Goal: Task Accomplishment & Management: Manage account settings

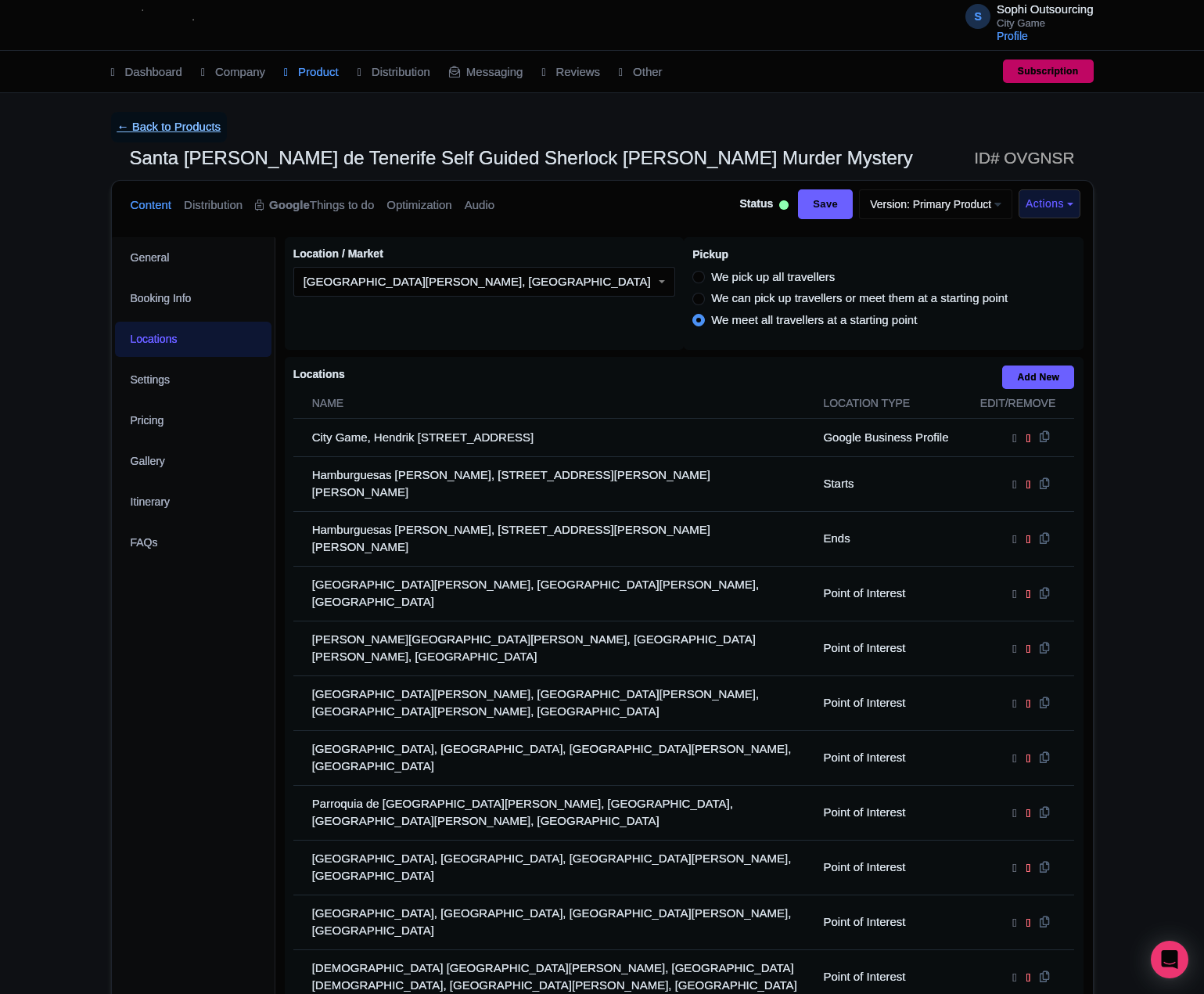
click at [112, 125] on link "← Back to Products" at bounding box center [169, 127] width 117 height 31
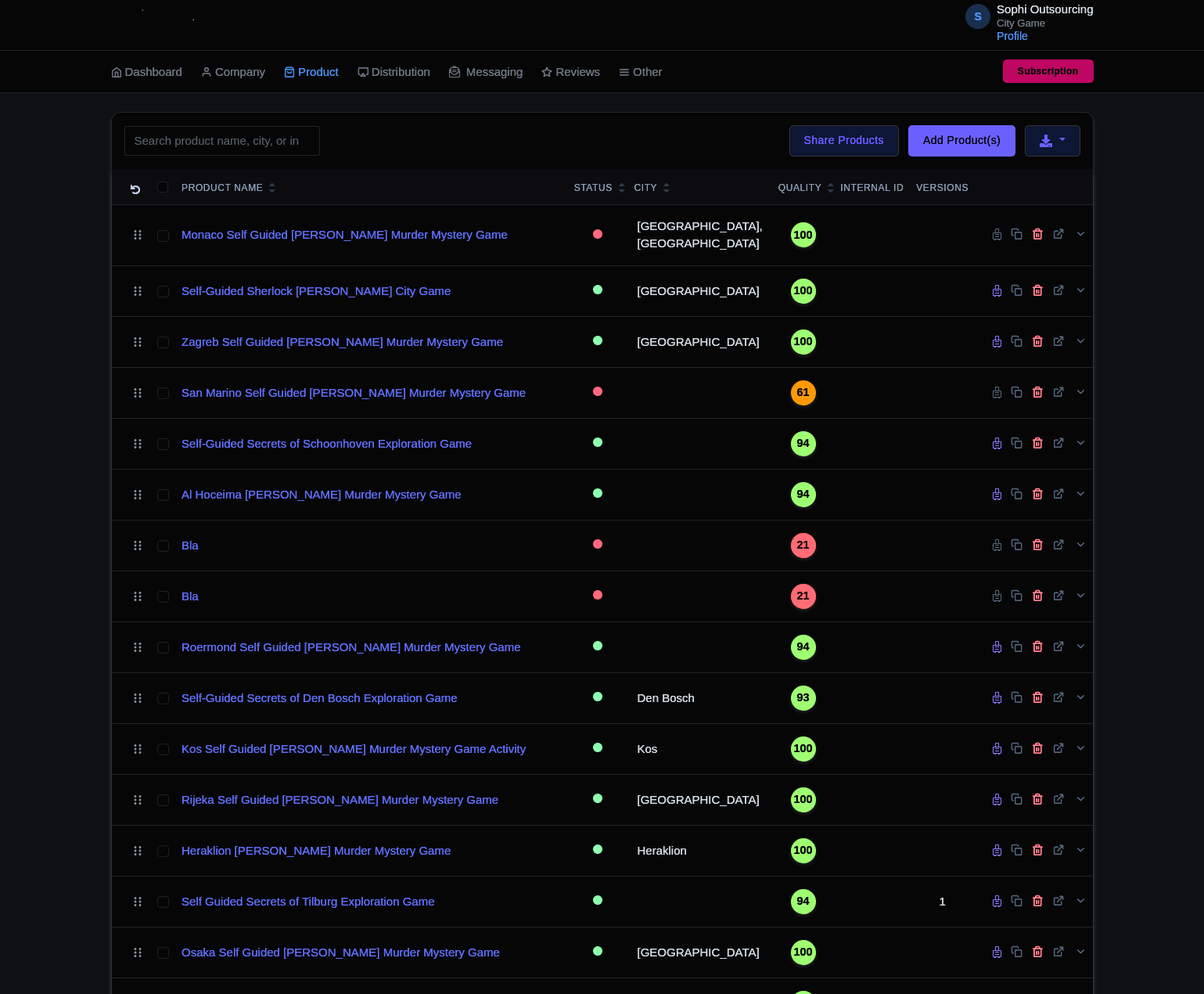
click at [209, 144] on input "search" at bounding box center [222, 141] width 196 height 30
type input "Quezon"
click button "Search" at bounding box center [0, 0] width 0 height 0
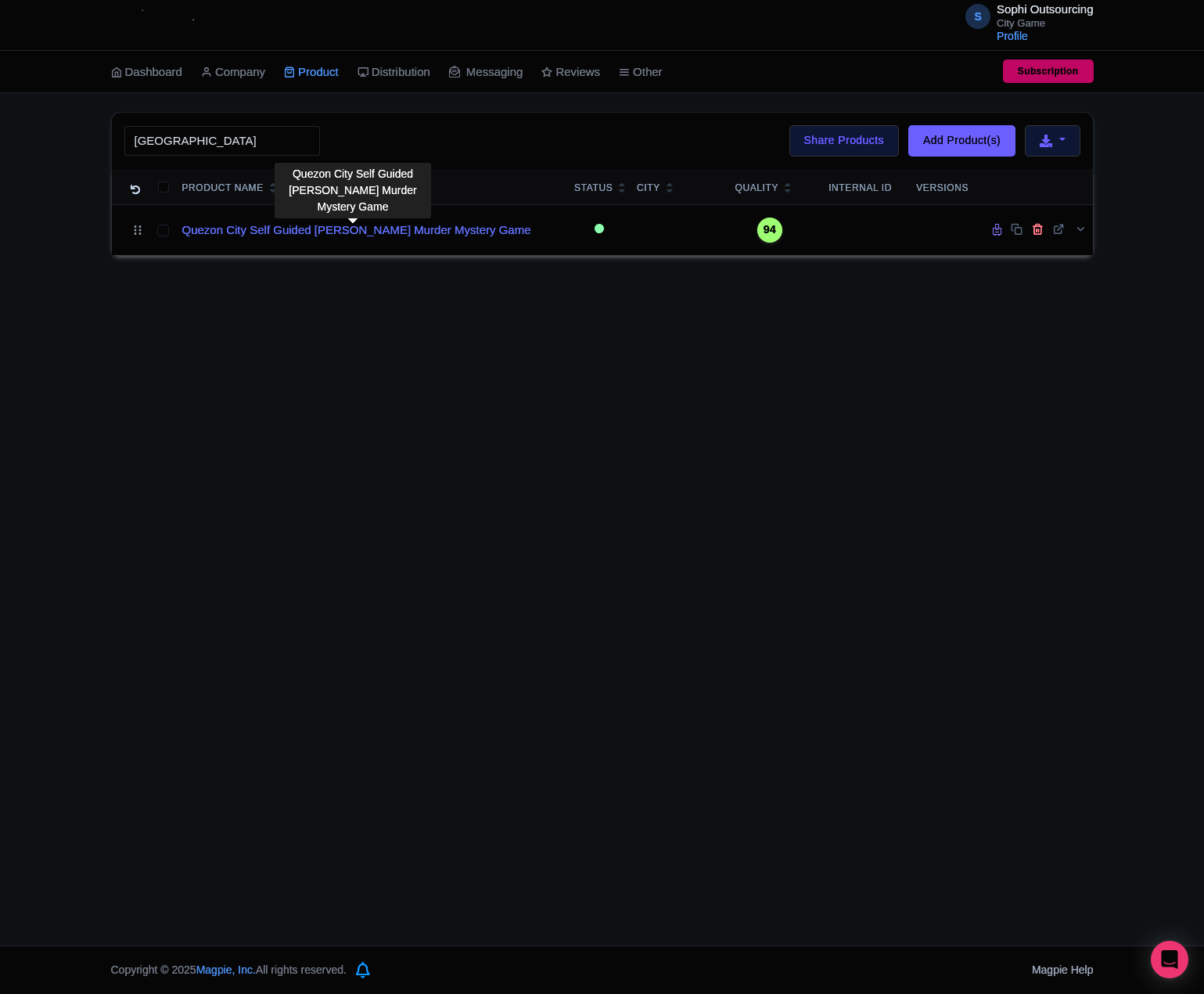
click at [315, 228] on link "Quezon City Self Guided Sherlock Holmes Murder Mystery Game" at bounding box center [357, 231] width 349 height 18
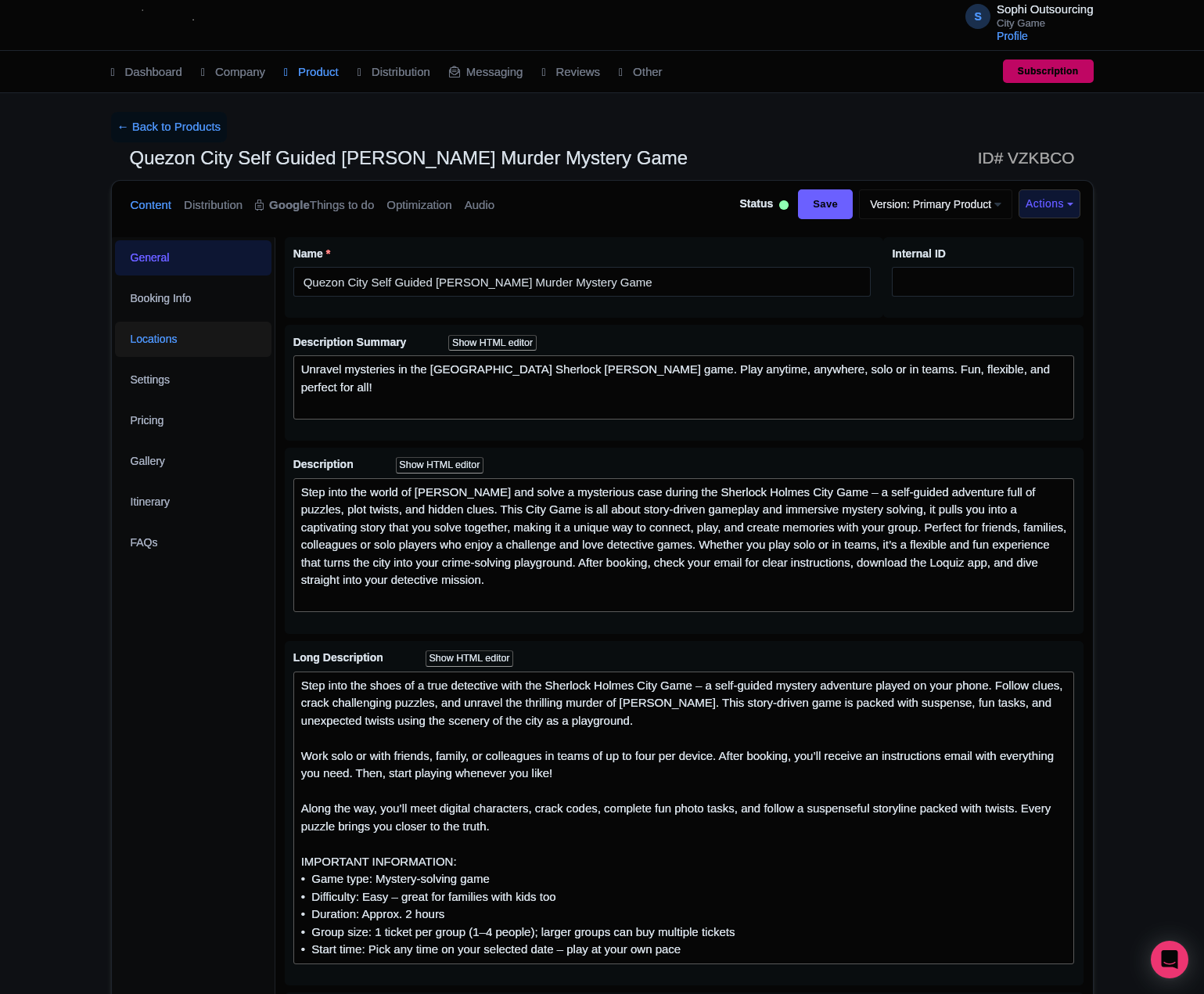
click at [182, 345] on link "Locations" at bounding box center [193, 340] width 156 height 35
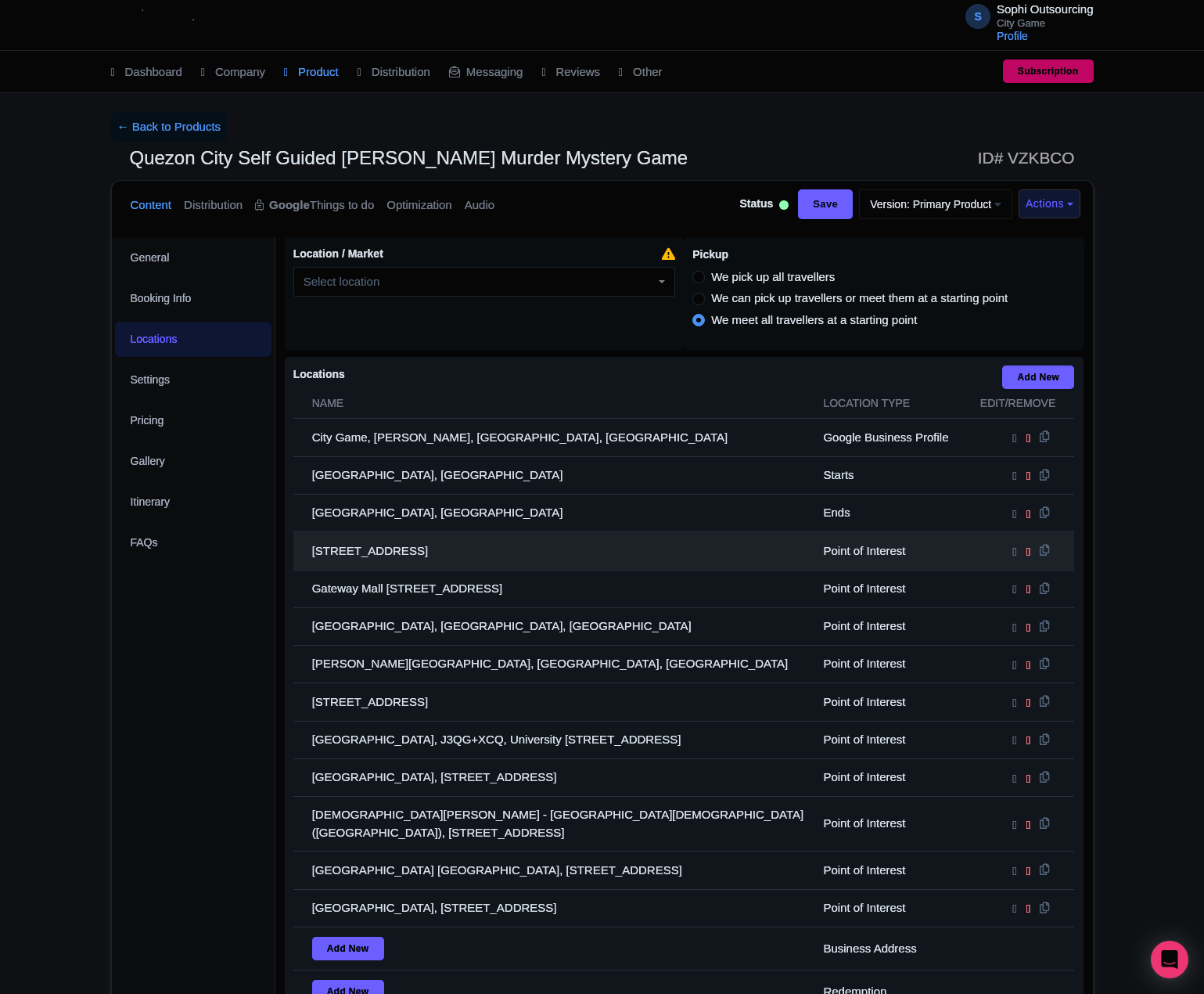
click at [469, 570] on td "[STREET_ADDRESS]" at bounding box center [554, 551] width 521 height 38
copy tr "[STREET_ADDRESS]"
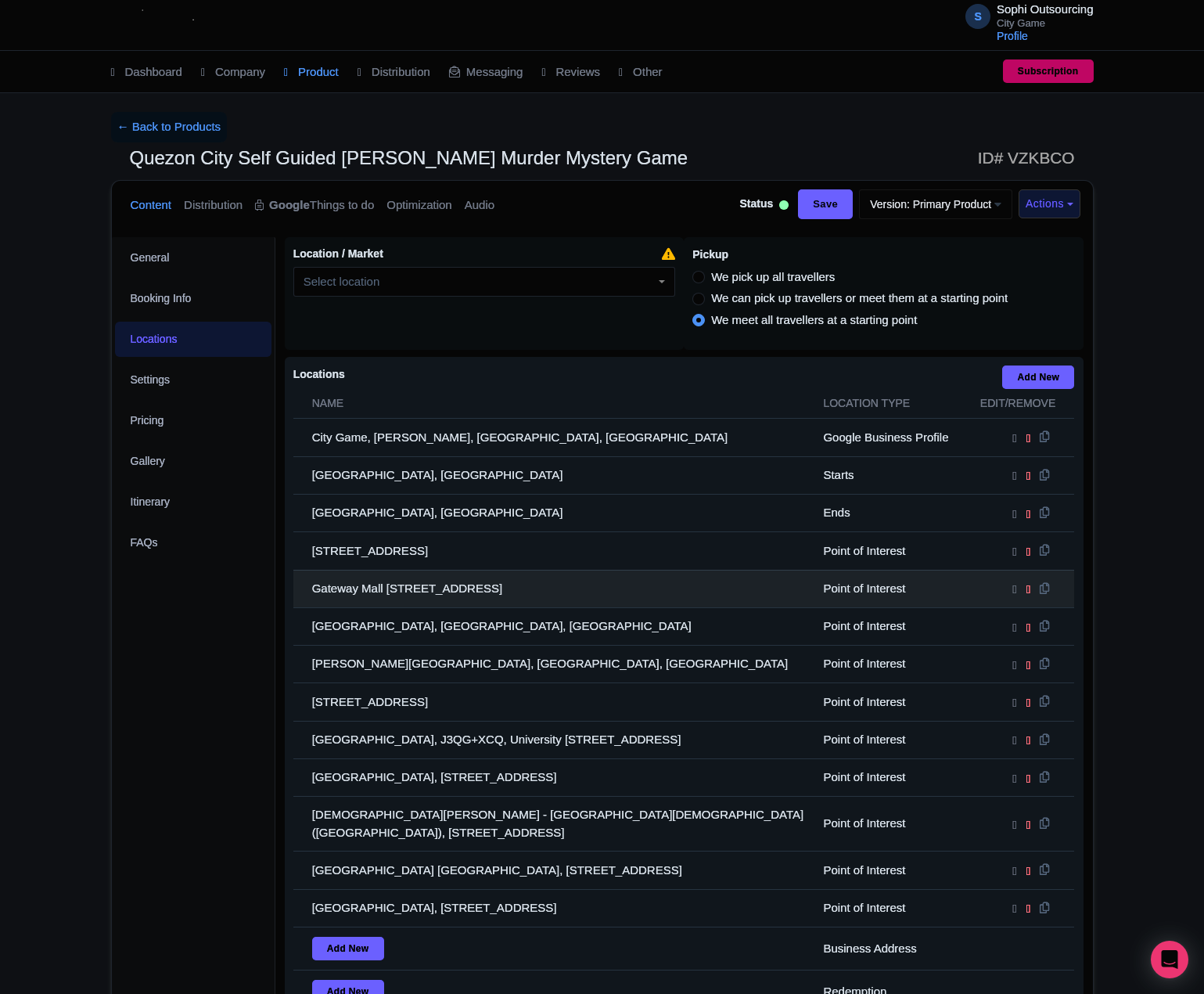
click at [469, 607] on td "Gateway Mall [STREET_ADDRESS]" at bounding box center [554, 589] width 521 height 38
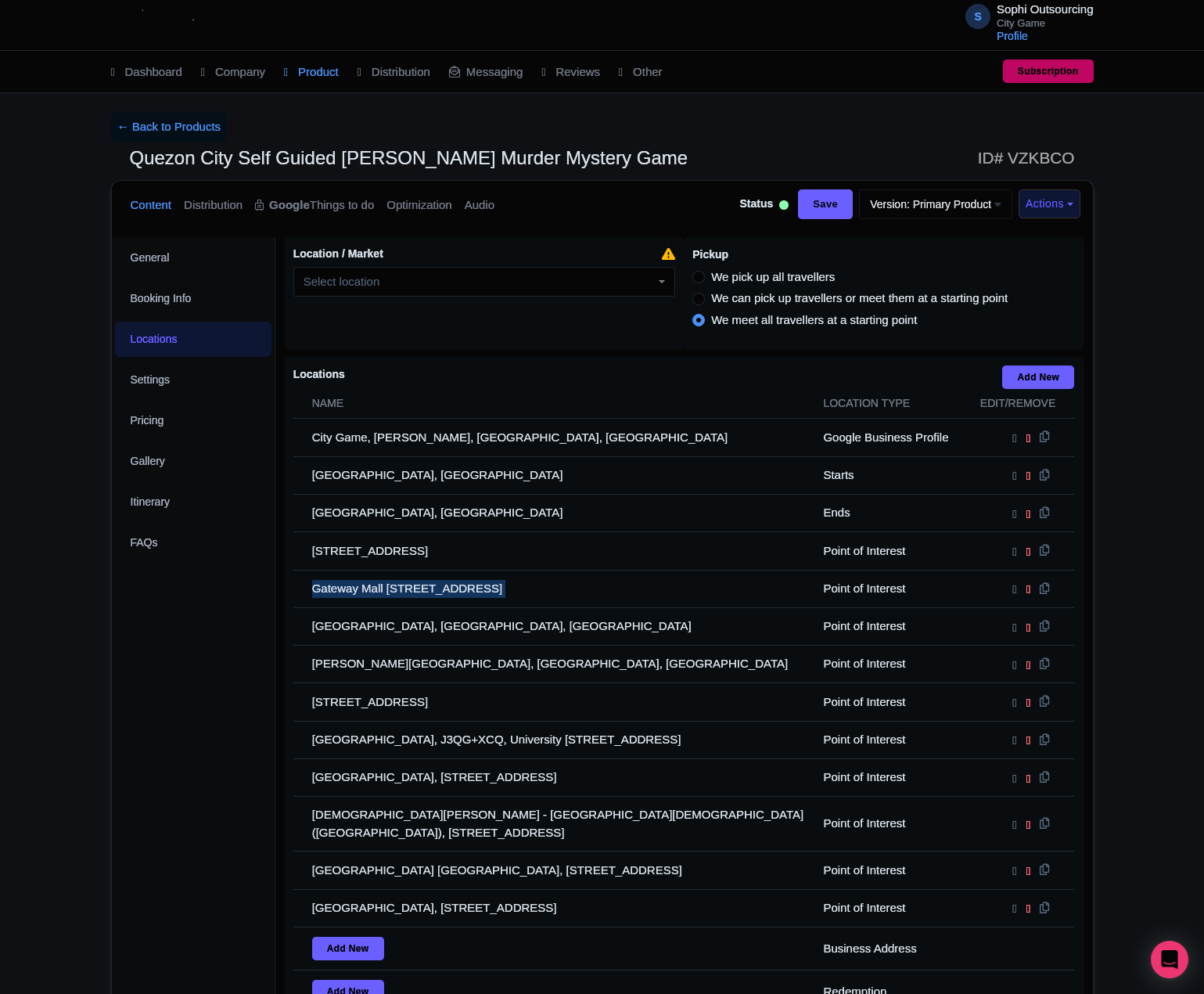
drag, startPoint x: 469, startPoint y: 640, endPoint x: 98, endPoint y: 640, distance: 371.0
click at [455, 607] on td "Gateway Mall [STREET_ADDRESS]" at bounding box center [554, 589] width 521 height 38
copy tr "Gateway Mall [STREET_ADDRESS]"
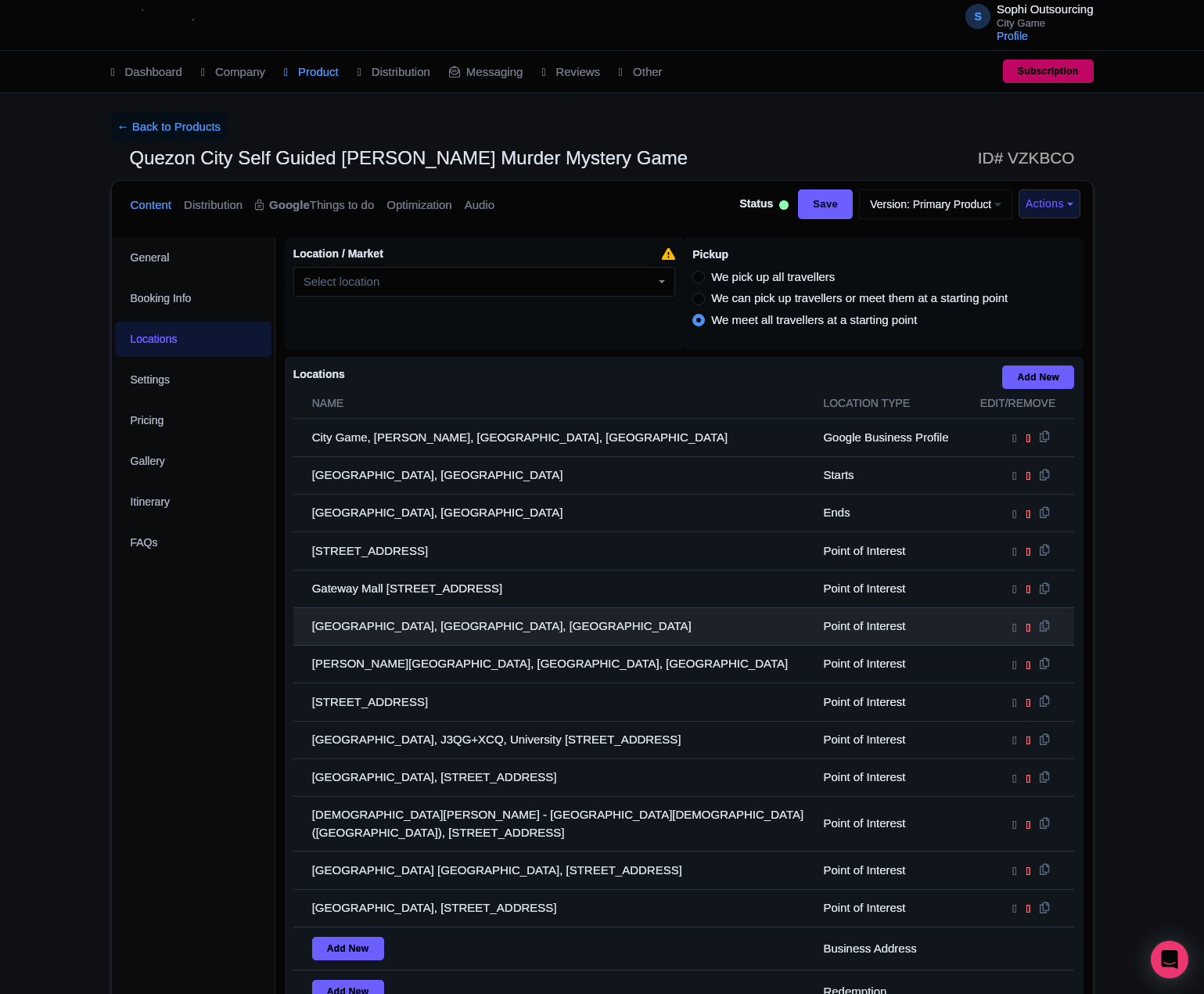
click at [417, 704] on tbody "City Game, [PERSON_NAME], [GEOGRAPHIC_DATA], [GEOGRAPHIC_DATA] Google Business …" at bounding box center [684, 737] width 781 height 637
click at [418, 645] on td "[GEOGRAPHIC_DATA], [GEOGRAPHIC_DATA], [GEOGRAPHIC_DATA]" at bounding box center [554, 626] width 521 height 38
click at [420, 645] on td "[GEOGRAPHIC_DATA], [GEOGRAPHIC_DATA], [GEOGRAPHIC_DATA]" at bounding box center [554, 626] width 521 height 38
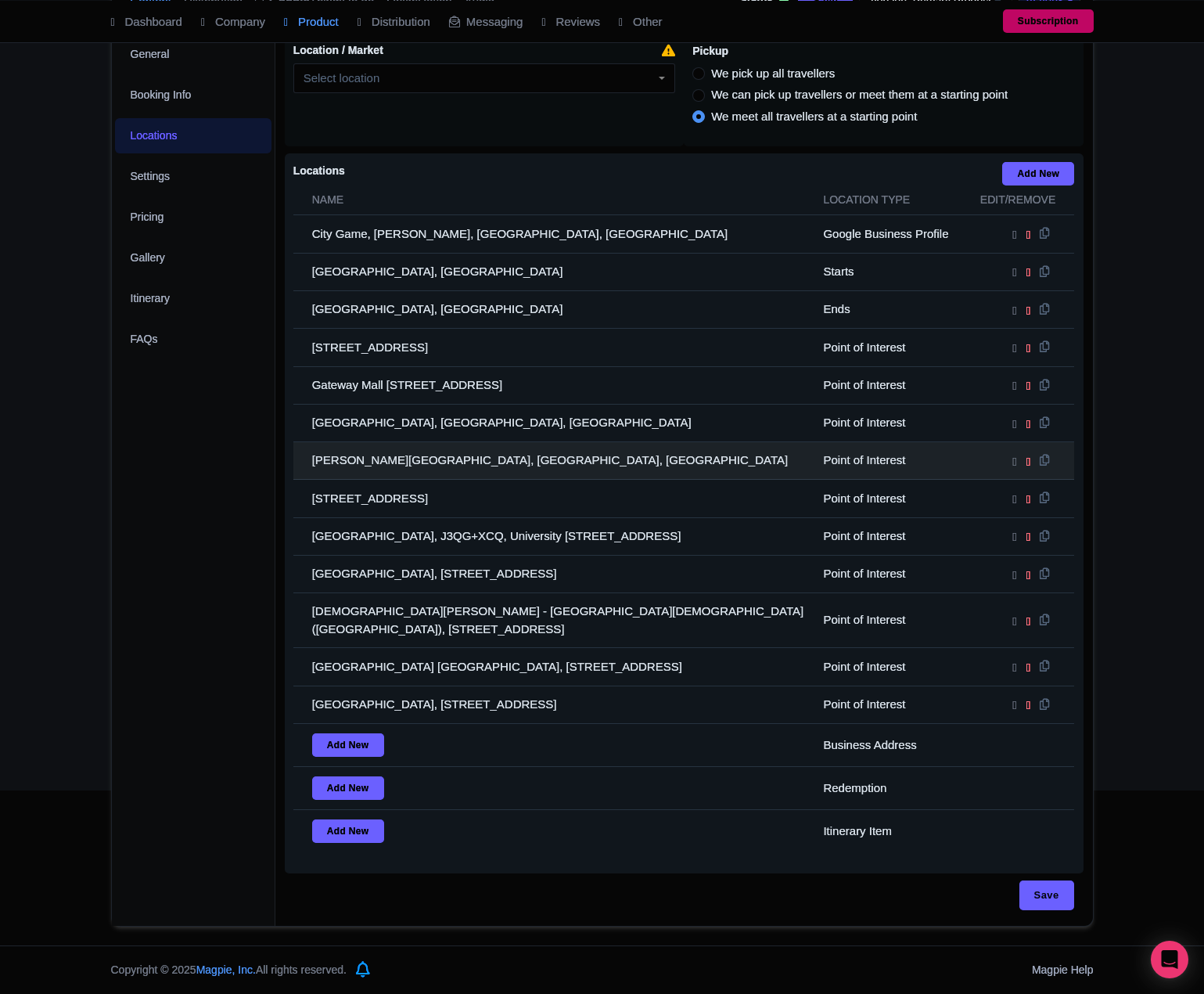
click at [367, 442] on td "[PERSON_NAME][GEOGRAPHIC_DATA], [GEOGRAPHIC_DATA], [GEOGRAPHIC_DATA]" at bounding box center [554, 461] width 521 height 38
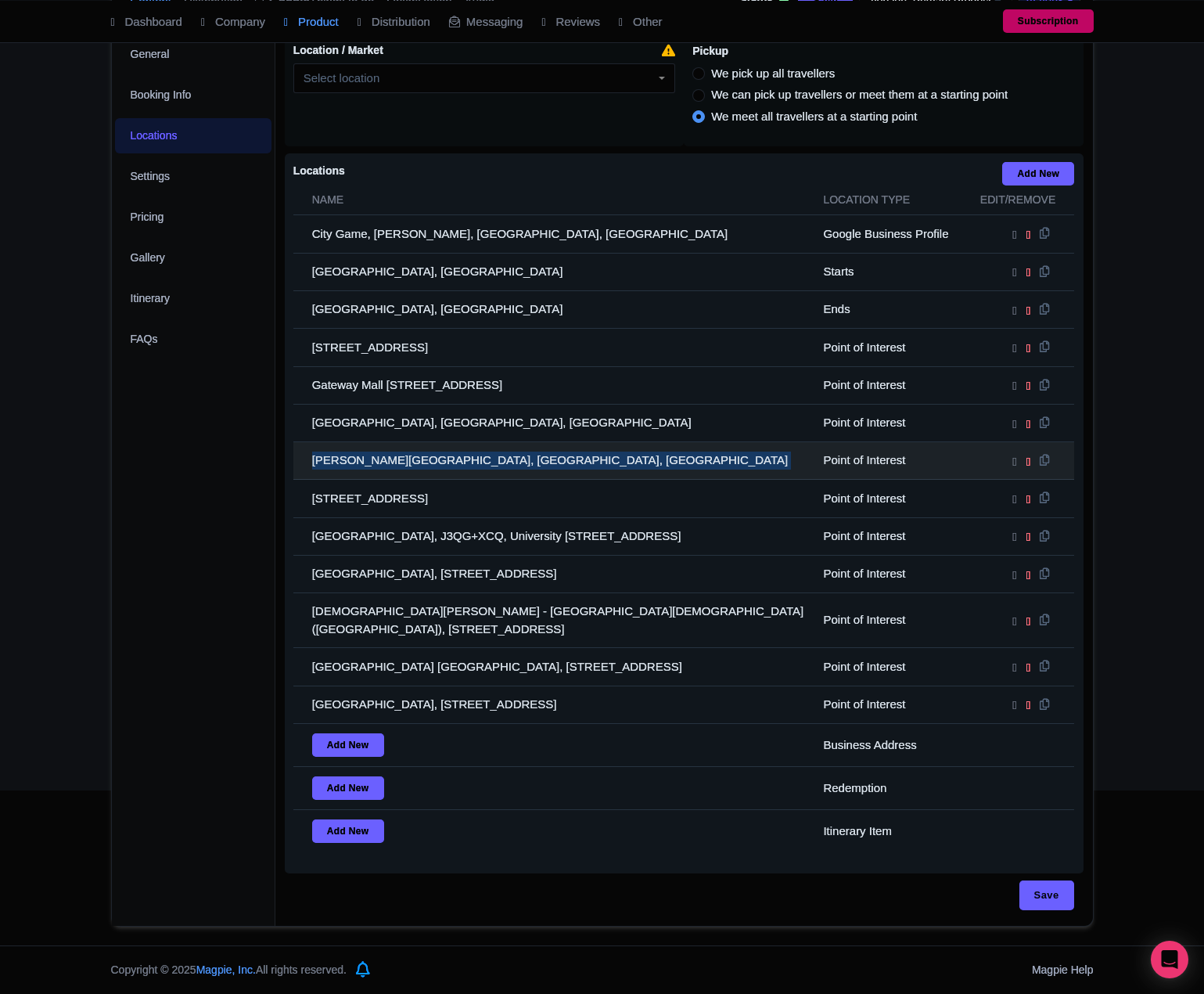
click at [367, 442] on td "[PERSON_NAME][GEOGRAPHIC_DATA], [GEOGRAPHIC_DATA], [GEOGRAPHIC_DATA]" at bounding box center [554, 461] width 521 height 38
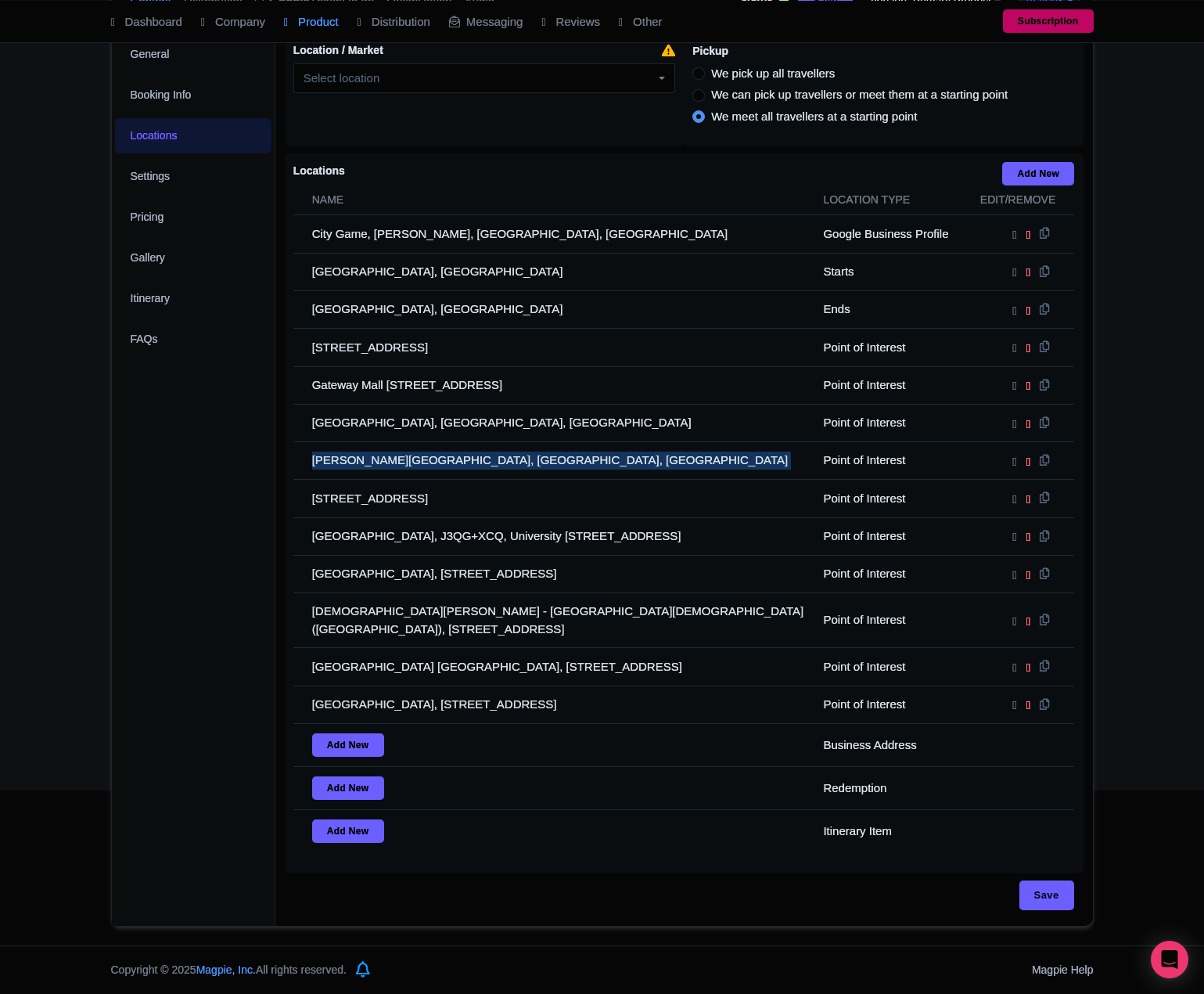
copy tr "[PERSON_NAME][GEOGRAPHIC_DATA], [GEOGRAPHIC_DATA], [GEOGRAPHIC_DATA]"
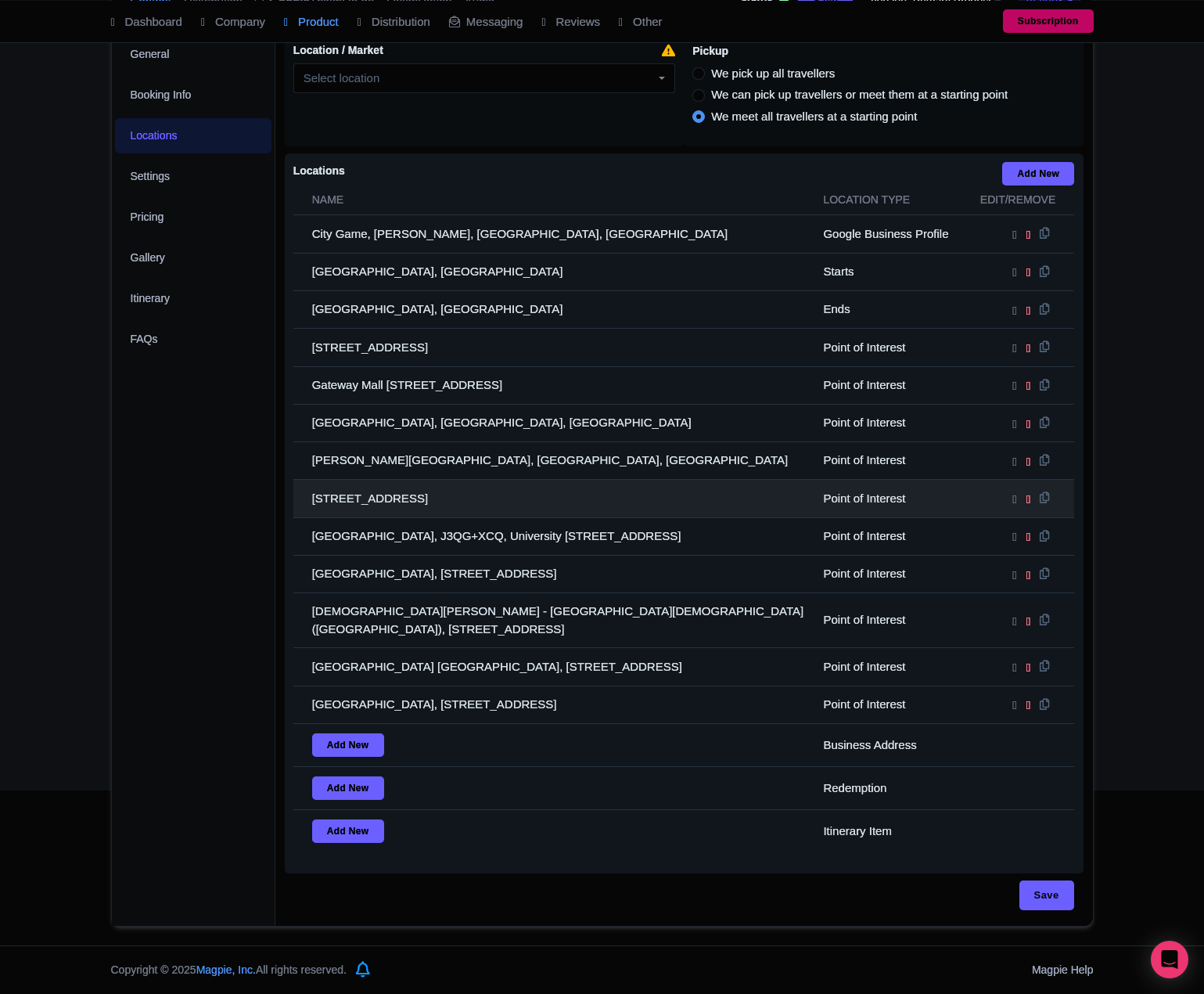
click at [402, 480] on td "[STREET_ADDRESS]" at bounding box center [554, 498] width 521 height 38
click at [400, 480] on td "[STREET_ADDRESS]" at bounding box center [554, 498] width 521 height 38
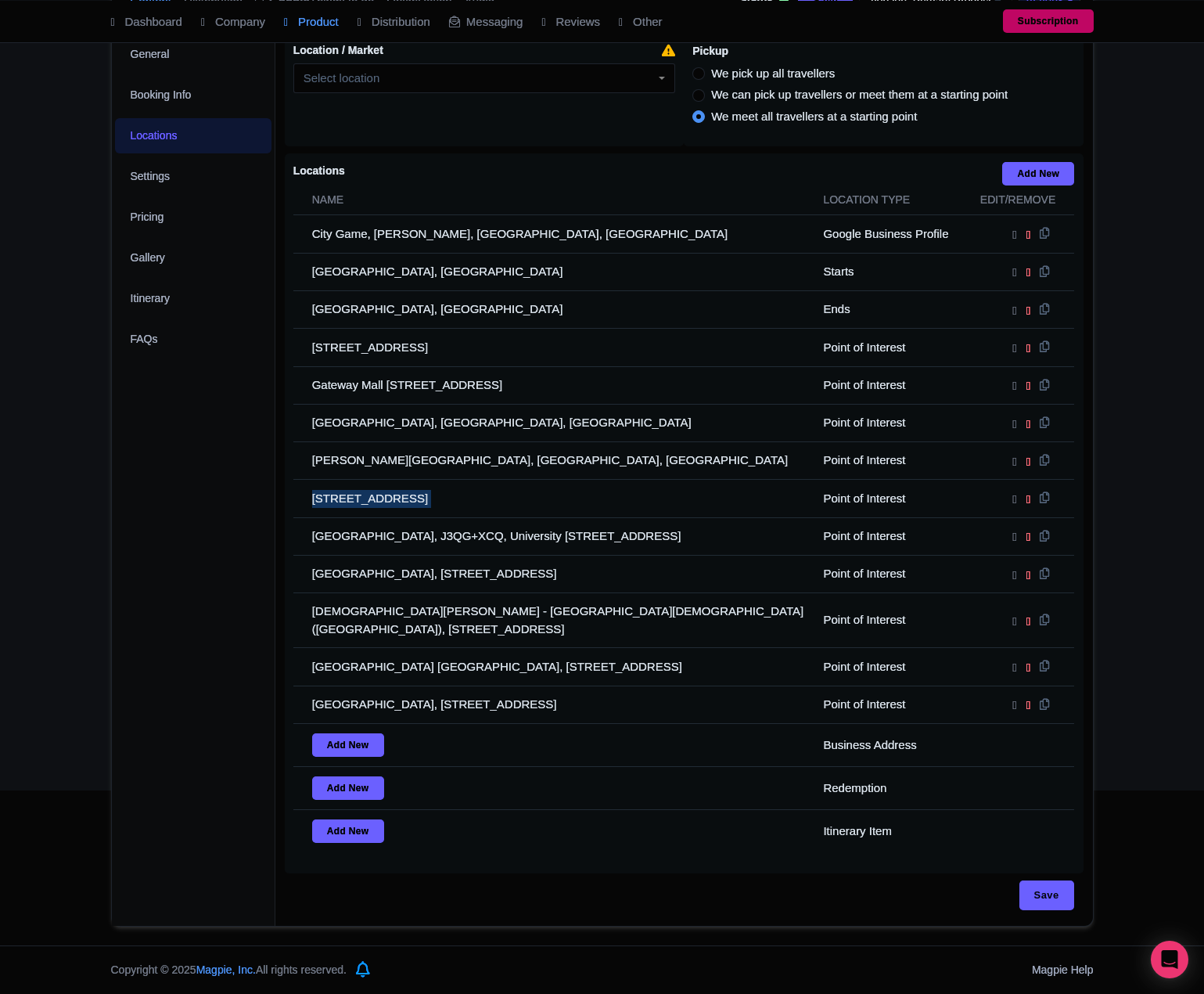
copy tr "[STREET_ADDRESS]"
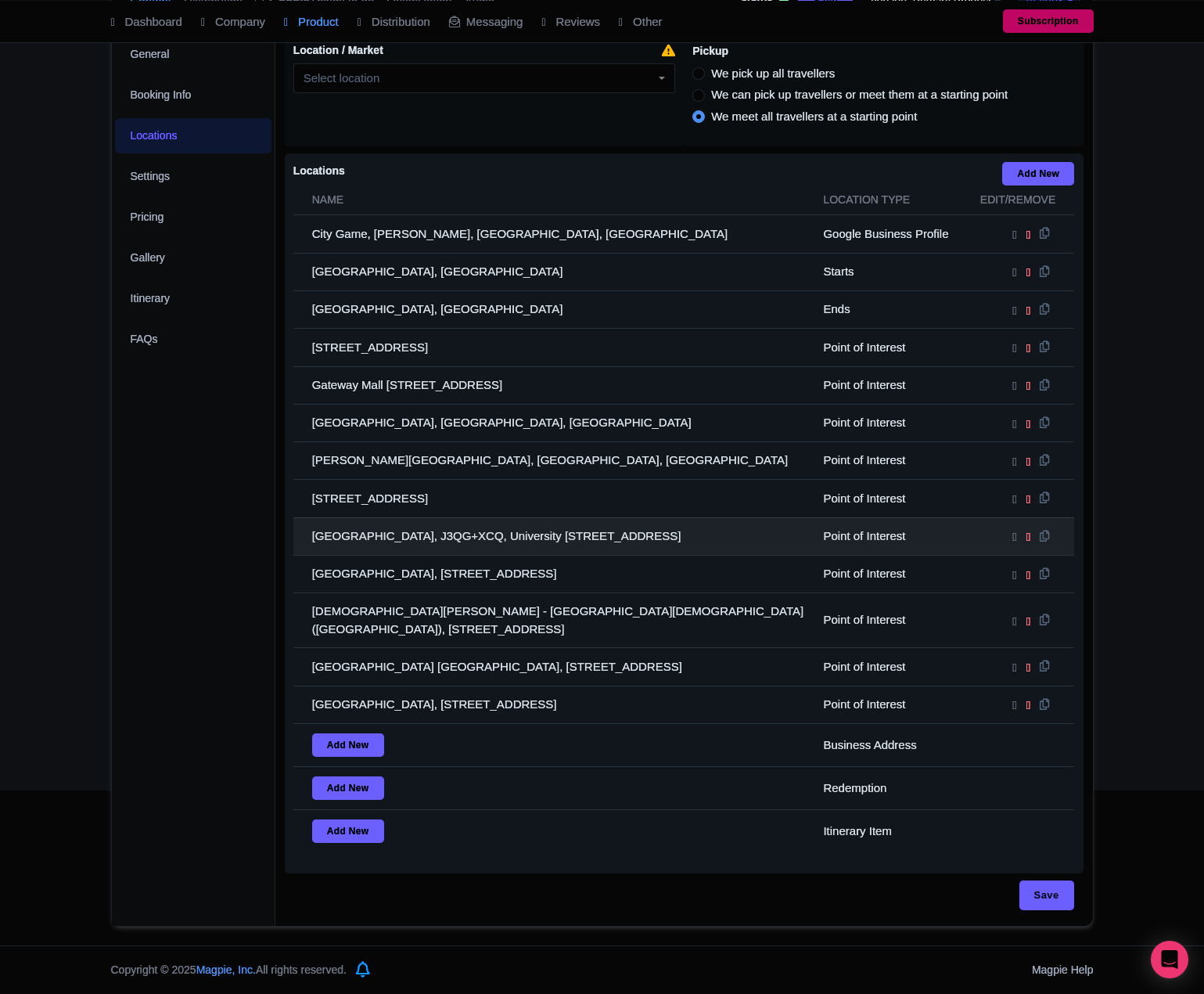
click at [393, 518] on td "[GEOGRAPHIC_DATA], J3QG+XCQ, University [STREET_ADDRESS]" at bounding box center [554, 536] width 521 height 38
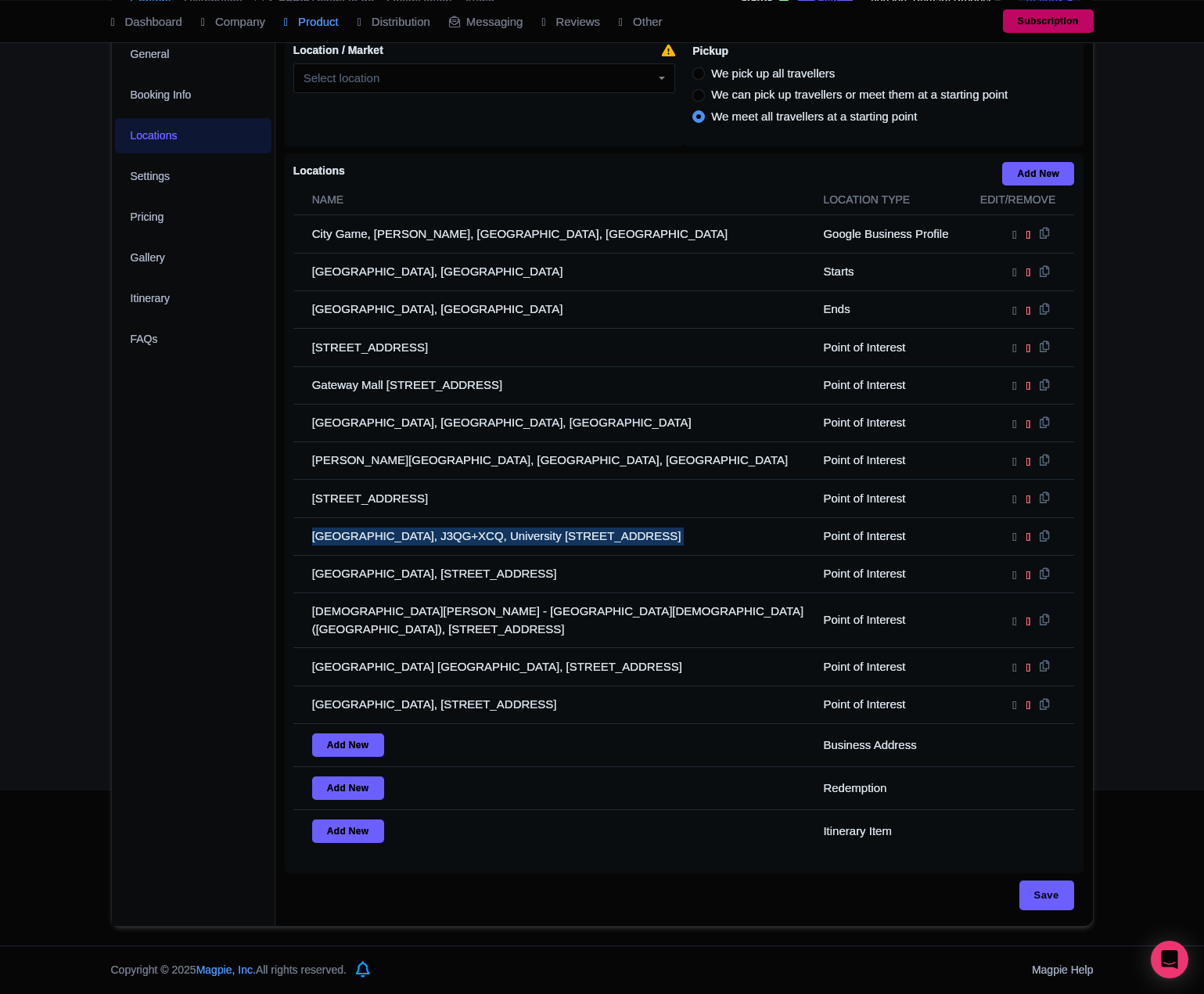
copy tr "[GEOGRAPHIC_DATA], J3QG+XCQ, University [STREET_ADDRESS]"
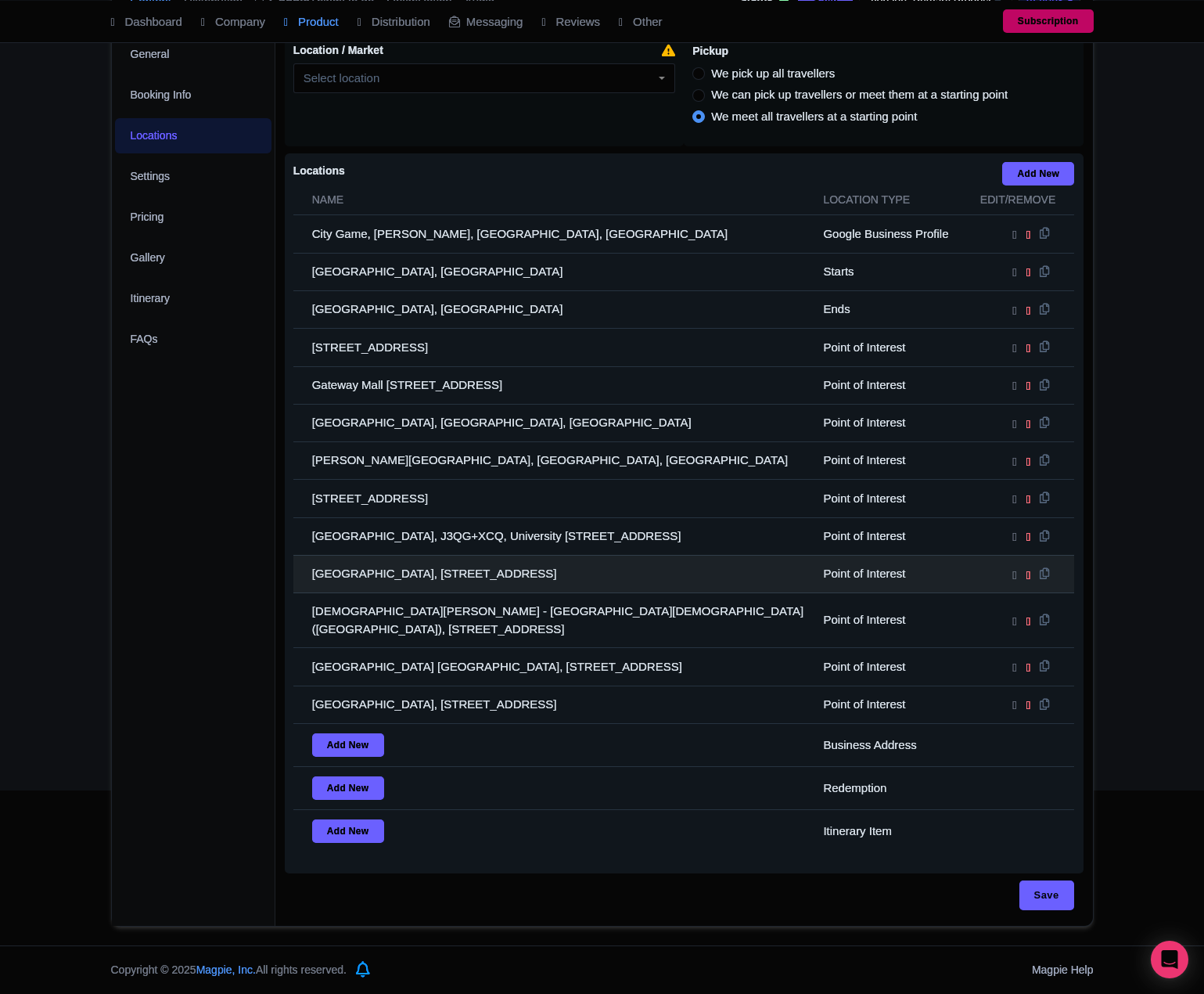
click at [389, 556] on td "[GEOGRAPHIC_DATA], [STREET_ADDRESS]" at bounding box center [554, 574] width 521 height 38
click at [388, 555] on td "[GEOGRAPHIC_DATA], [STREET_ADDRESS]" at bounding box center [554, 574] width 521 height 38
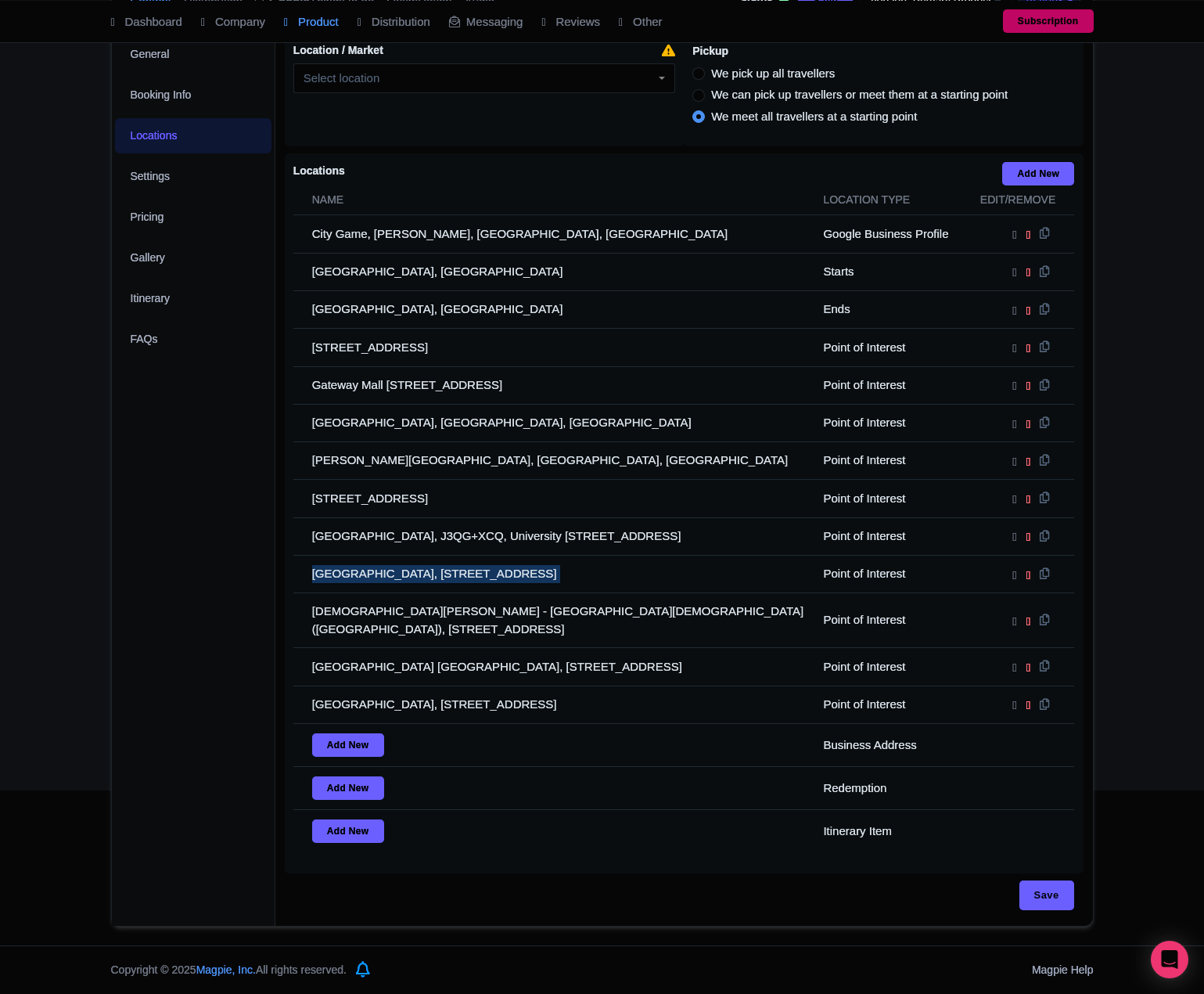
copy tr "[GEOGRAPHIC_DATA], [STREET_ADDRESS]"
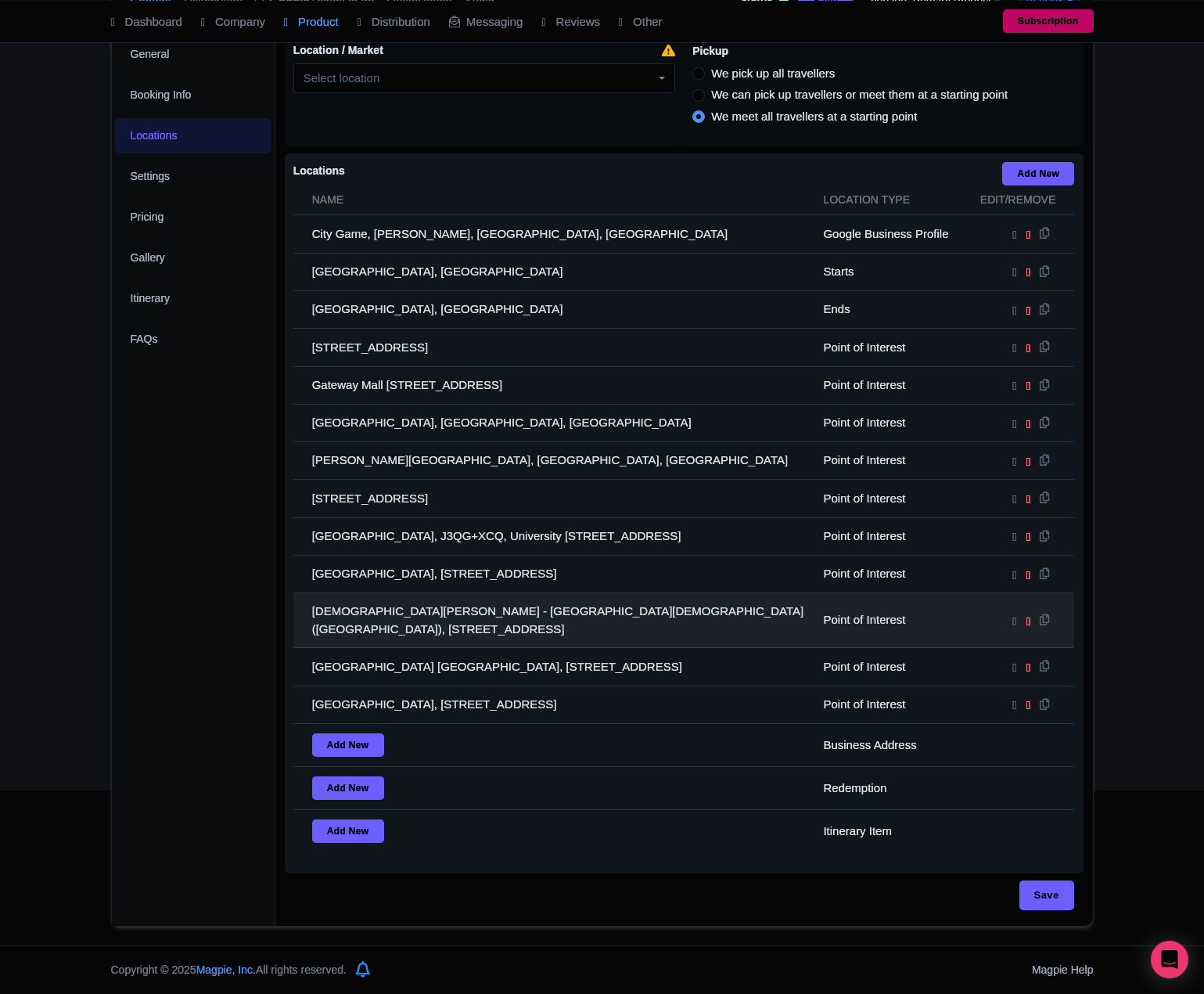
click at [430, 593] on td "[DEMOGRAPHIC_DATA][PERSON_NAME] - [GEOGRAPHIC_DATA][DEMOGRAPHIC_DATA] ([GEOGRAP…" at bounding box center [554, 620] width 521 height 54
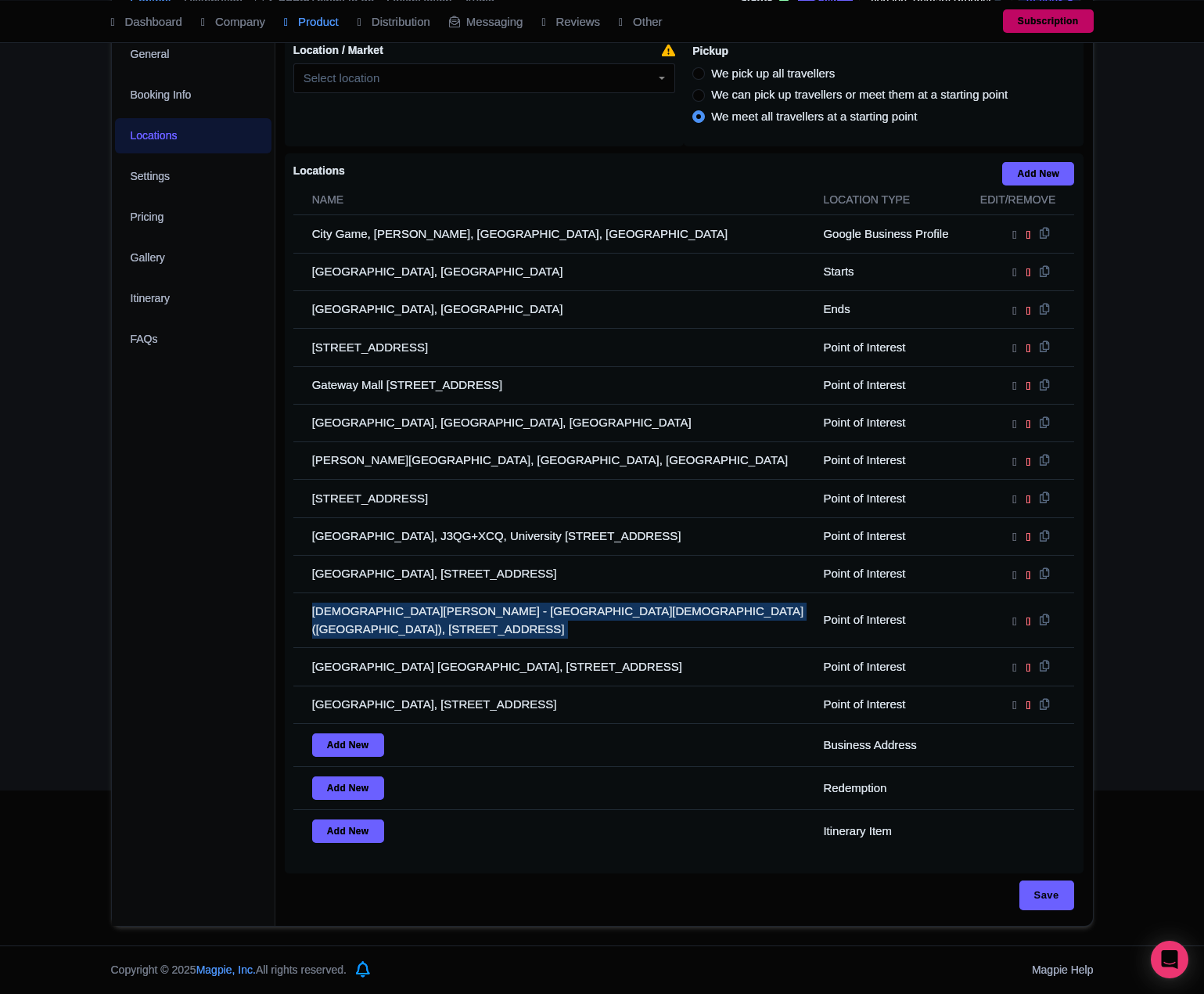
drag, startPoint x: 430, startPoint y: 585, endPoint x: 237, endPoint y: 583, distance: 193.0
click at [425, 593] on td "[DEMOGRAPHIC_DATA][PERSON_NAME] - [GEOGRAPHIC_DATA][DEMOGRAPHIC_DATA] ([GEOGRAP…" at bounding box center [554, 620] width 521 height 54
copy tr "[DEMOGRAPHIC_DATA][PERSON_NAME] - [GEOGRAPHIC_DATA][DEMOGRAPHIC_DATA] ([GEOGRAP…"
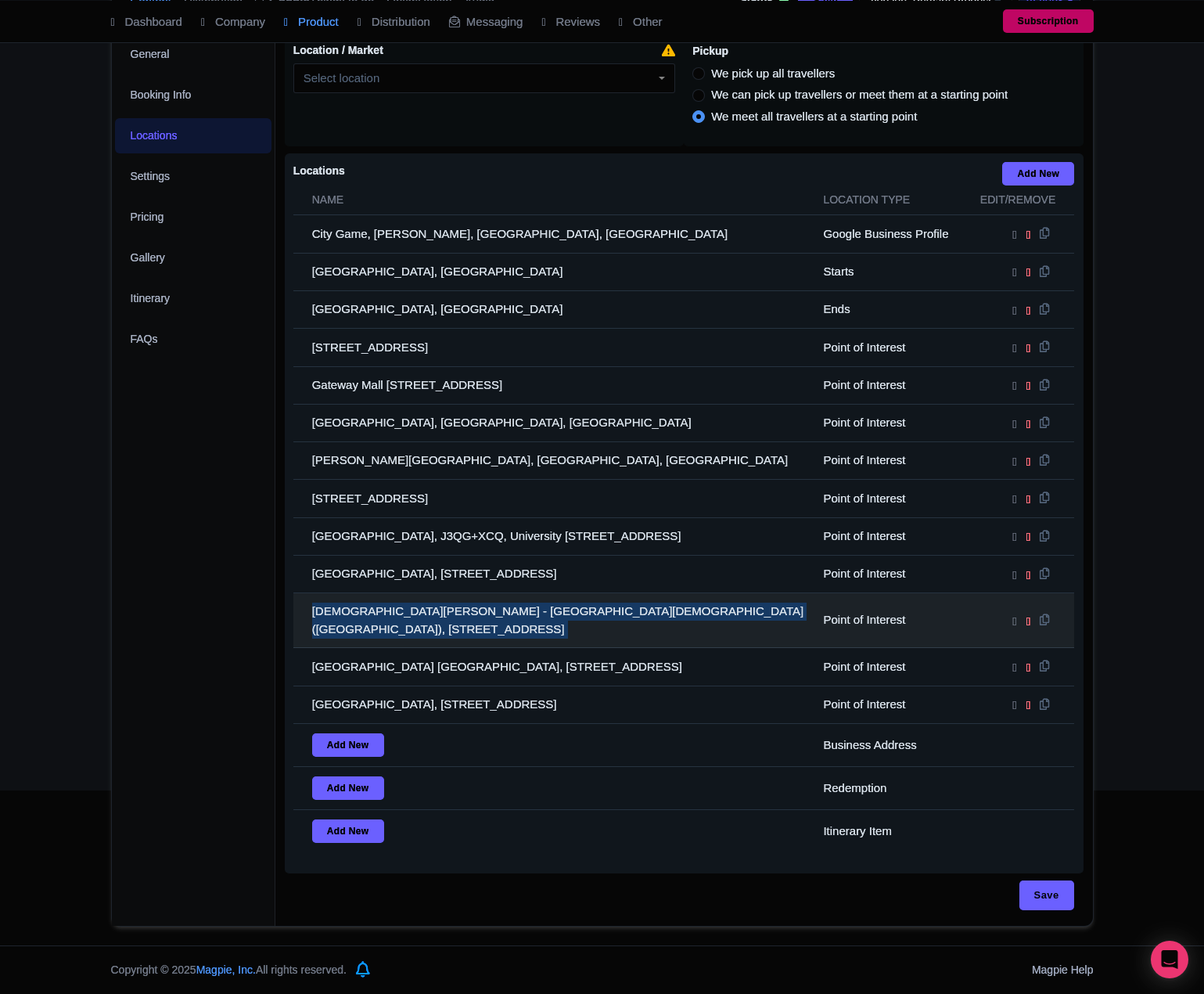
click at [469, 607] on td "[DEMOGRAPHIC_DATA][PERSON_NAME] - [GEOGRAPHIC_DATA][DEMOGRAPHIC_DATA] ([GEOGRAP…" at bounding box center [554, 620] width 521 height 54
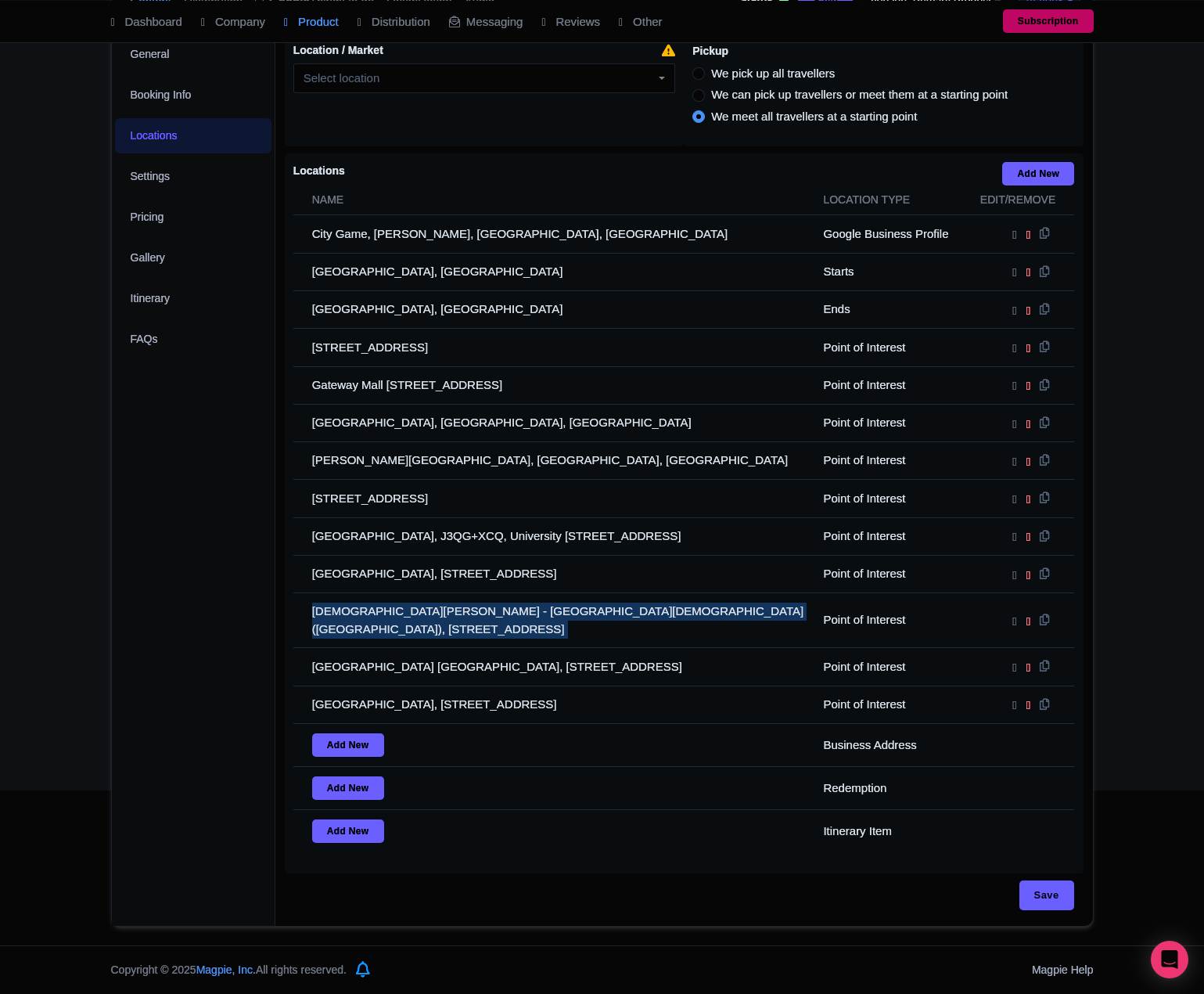
drag, startPoint x: 469, startPoint y: 607, endPoint x: 54, endPoint y: 606, distance: 415.0
click at [467, 606] on td "[DEMOGRAPHIC_DATA][PERSON_NAME] - [GEOGRAPHIC_DATA][DEMOGRAPHIC_DATA] ([GEOGRAP…" at bounding box center [554, 620] width 521 height 54
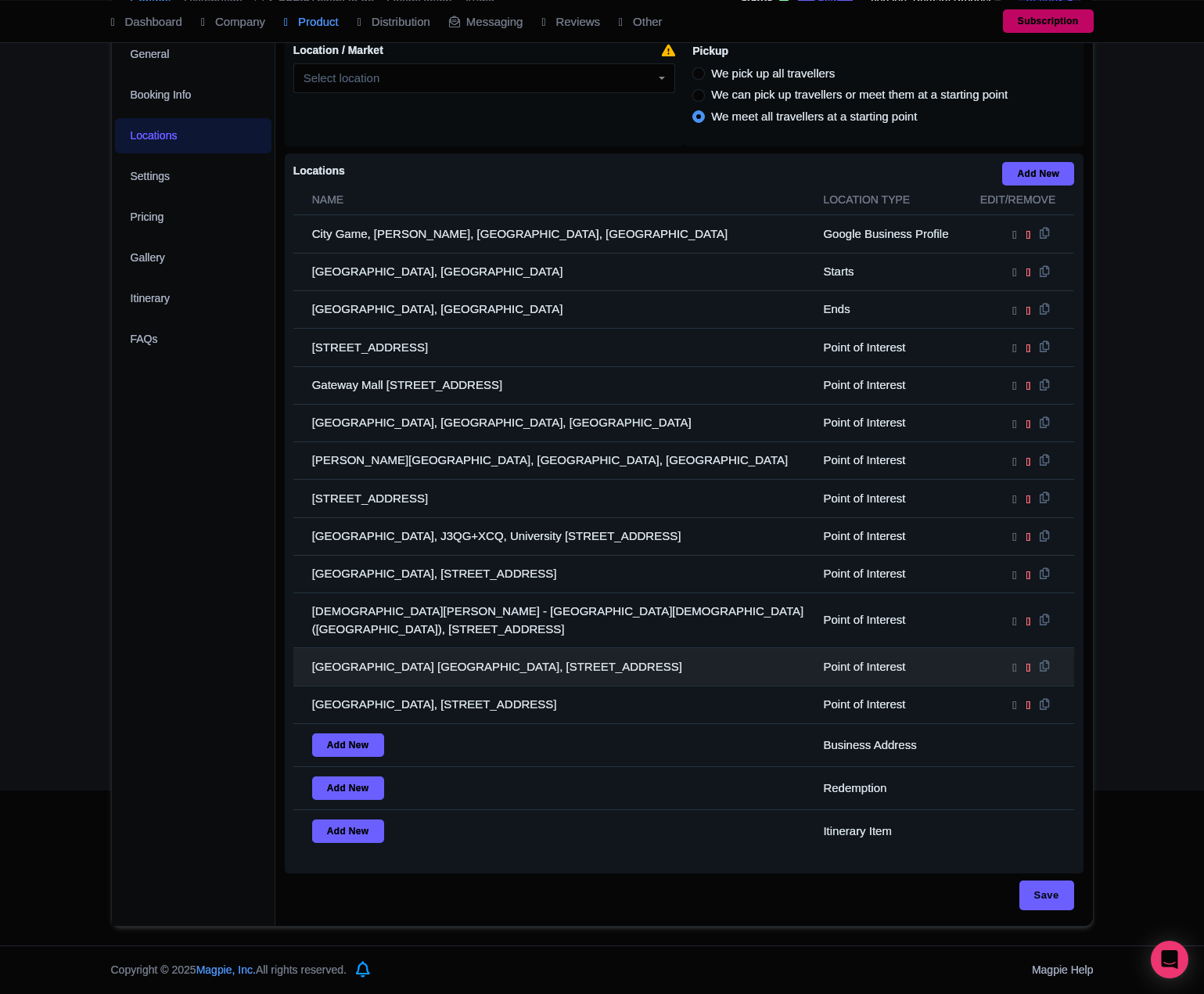
click at [439, 648] on td "[GEOGRAPHIC_DATA] [GEOGRAPHIC_DATA], [STREET_ADDRESS]" at bounding box center [554, 667] width 521 height 38
copy tr "[GEOGRAPHIC_DATA] [GEOGRAPHIC_DATA], [STREET_ADDRESS]"
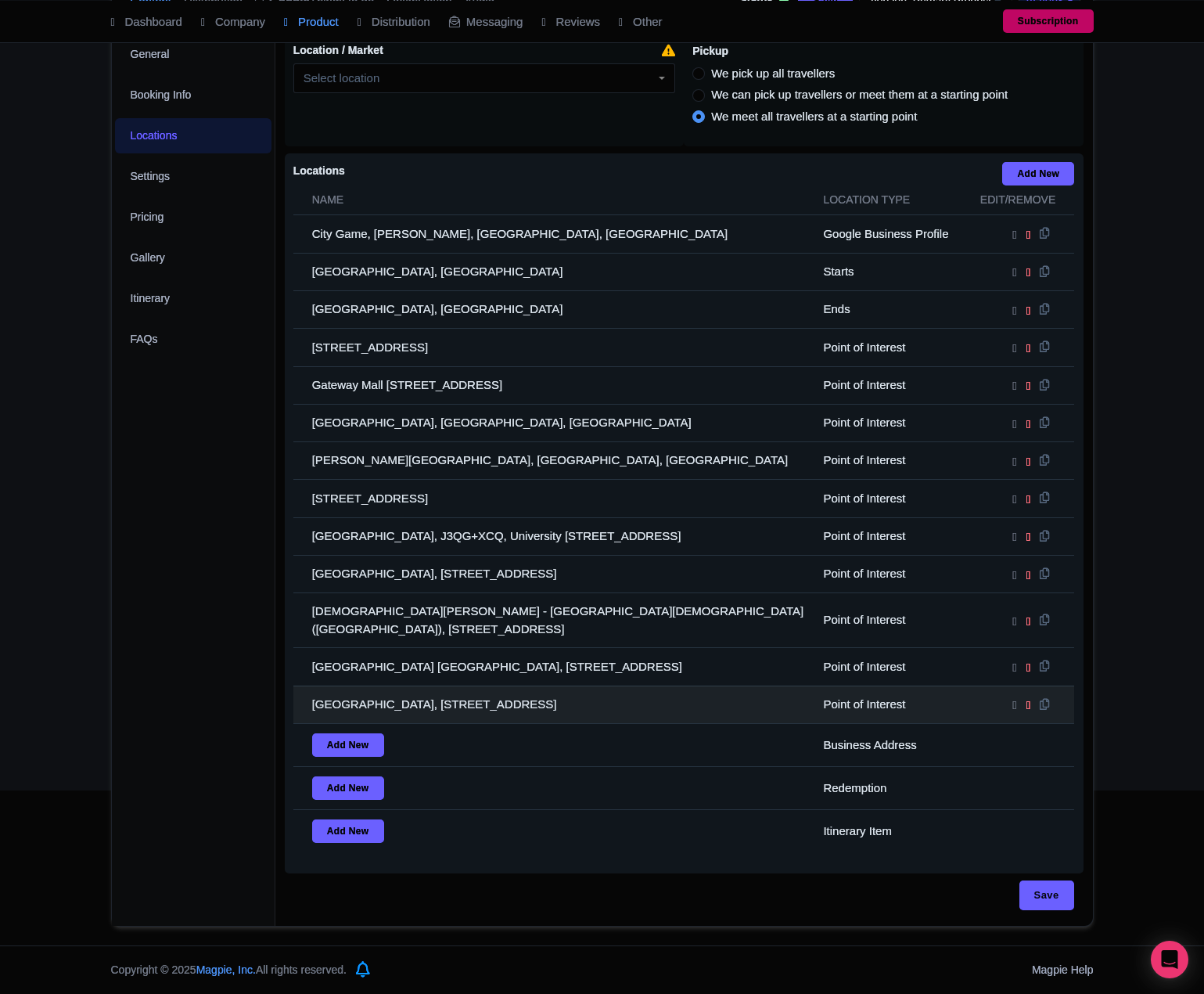
click at [367, 701] on td "[GEOGRAPHIC_DATA], [STREET_ADDRESS]" at bounding box center [554, 704] width 521 height 38
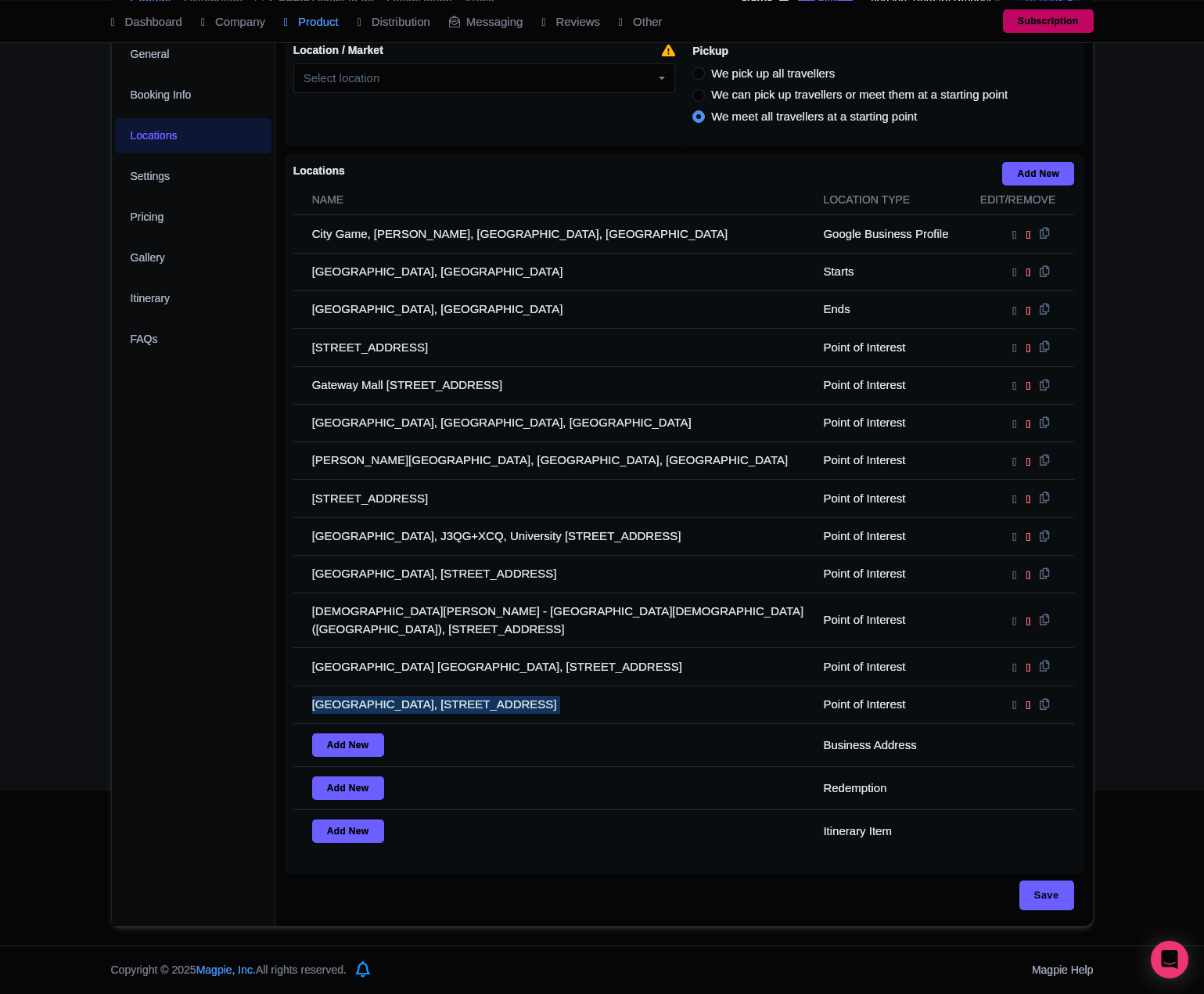
copy tr "[GEOGRAPHIC_DATA], [STREET_ADDRESS]"
